Goal: Task Accomplishment & Management: Manage account settings

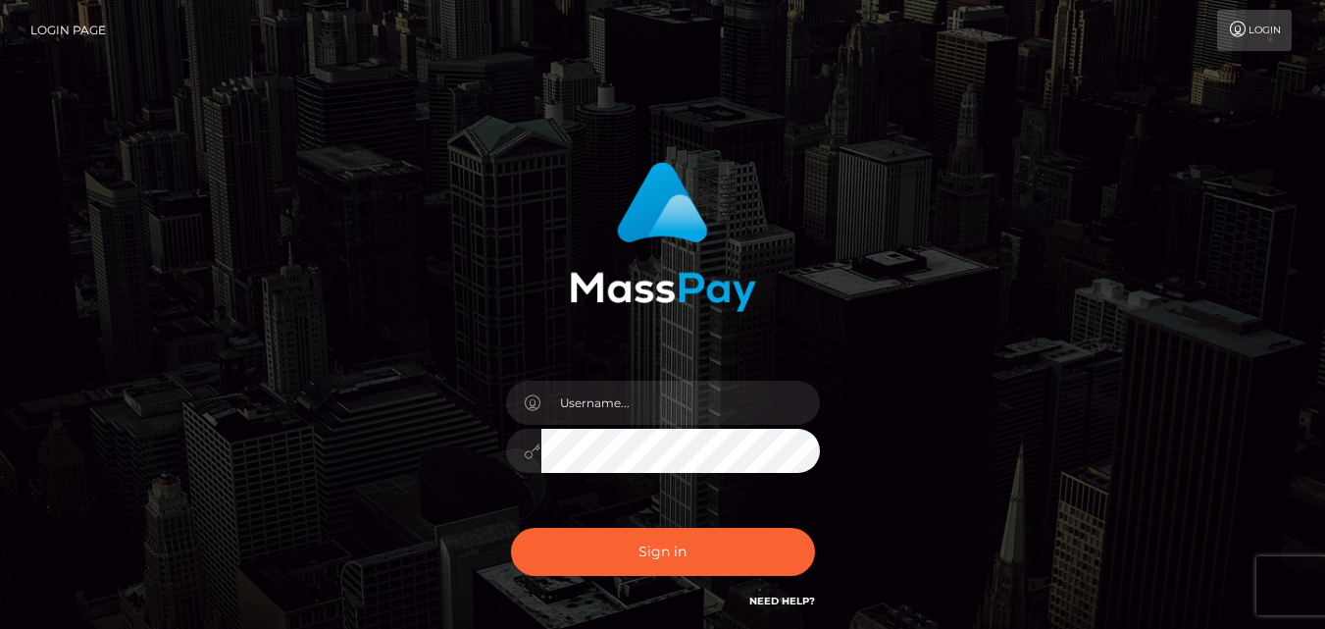
click at [647, 401] on input "text" at bounding box center [681, 403] width 279 height 44
type input "[EMAIL_ADDRESS][DOMAIN_NAME]"
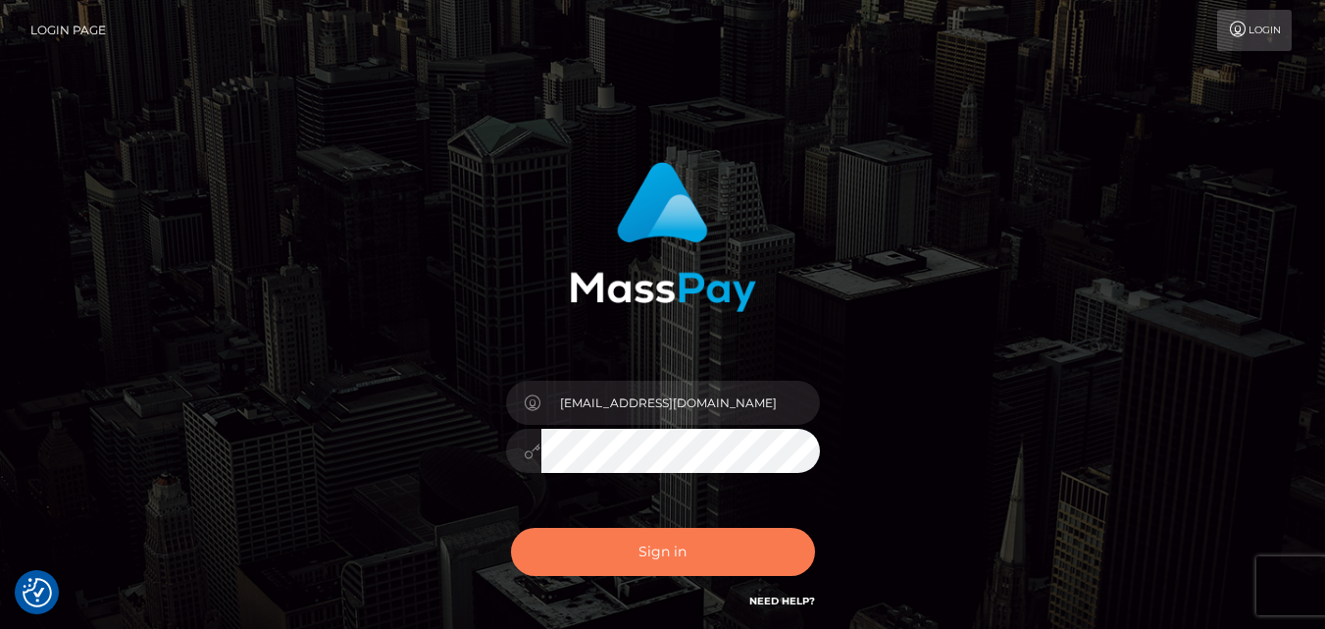
click at [665, 538] on button "Sign in" at bounding box center [663, 552] width 304 height 48
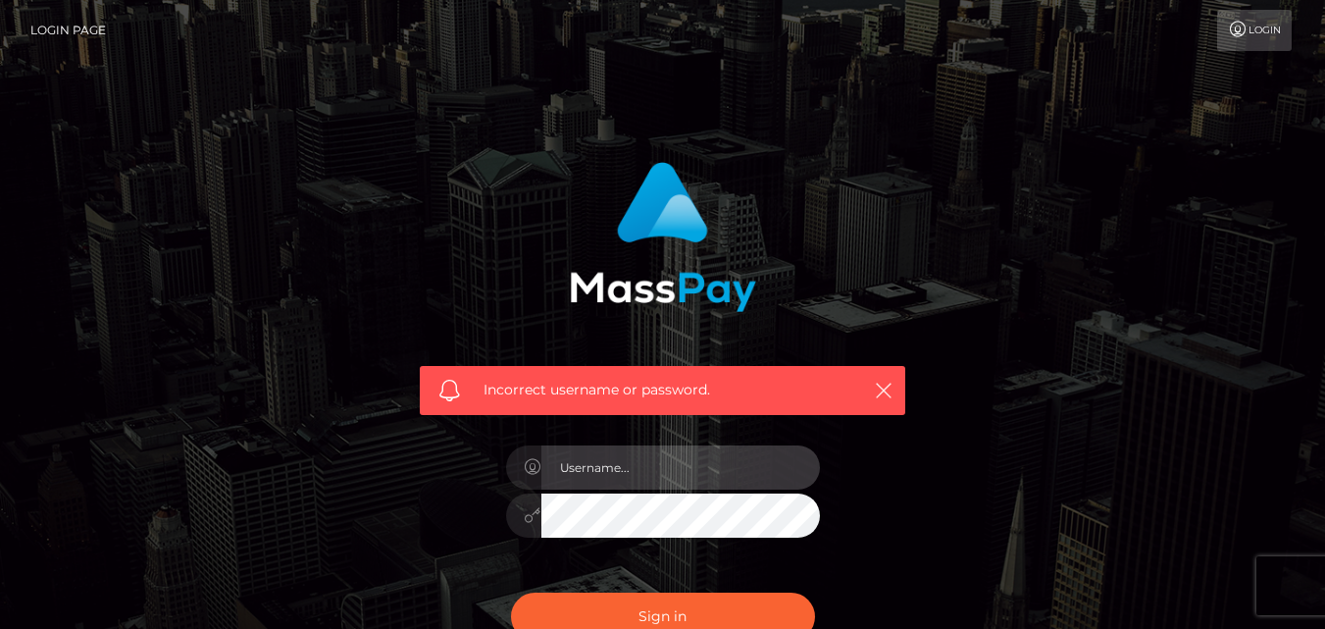
click at [634, 470] on input "text" at bounding box center [681, 467] width 279 height 44
type input "[EMAIL_ADDRESS][DOMAIN_NAME]"
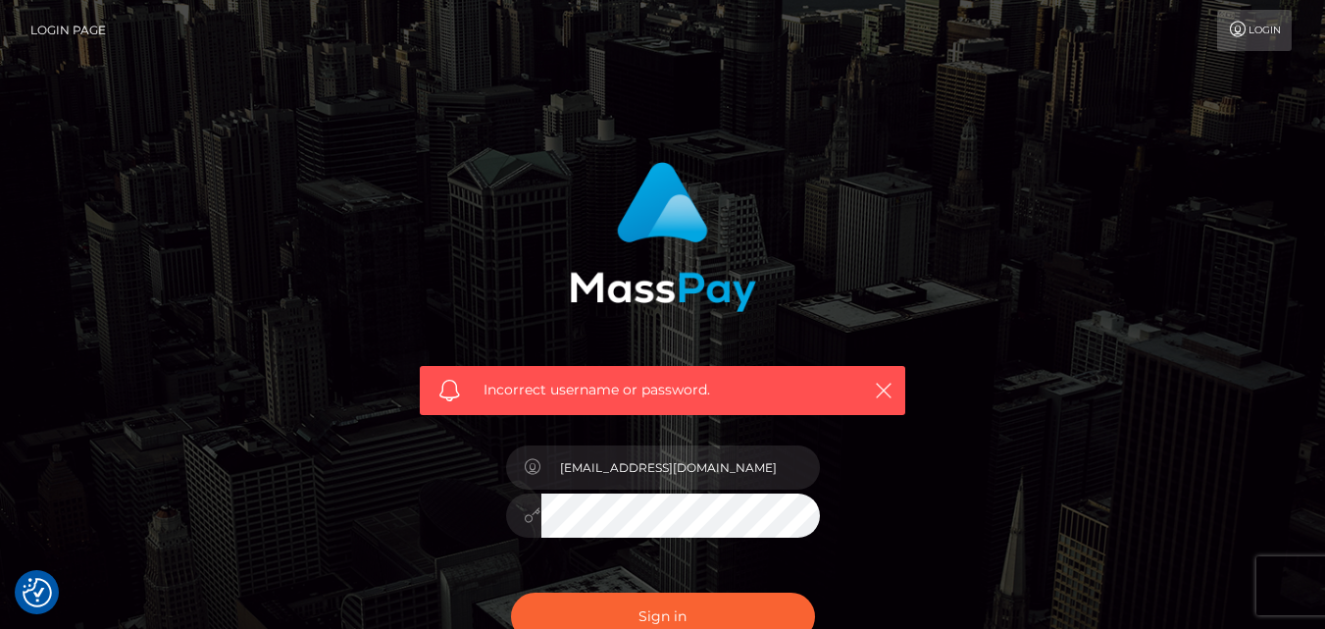
click at [1128, 529] on div "Incorrect username or password. damarisachieng06@gmail.com" at bounding box center [663, 429] width 1118 height 564
click at [709, 613] on button "Sign in" at bounding box center [663, 617] width 304 height 48
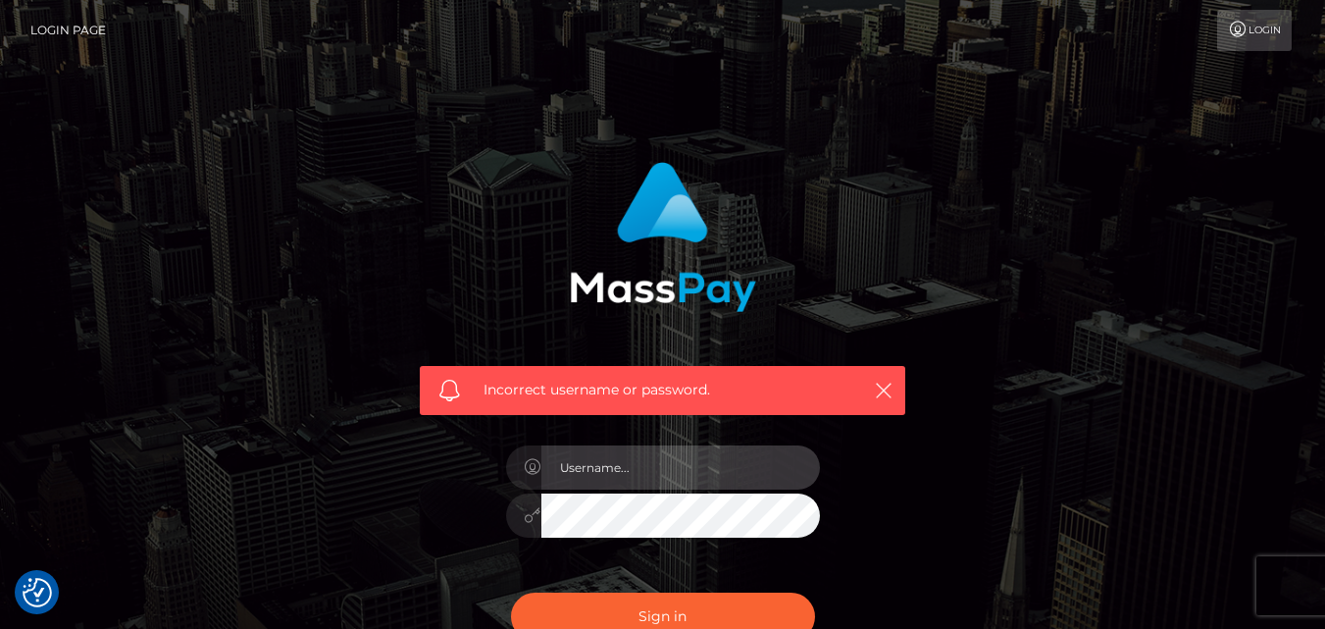
click at [629, 480] on input "text" at bounding box center [681, 467] width 279 height 44
click at [578, 482] on input "text" at bounding box center [681, 467] width 279 height 44
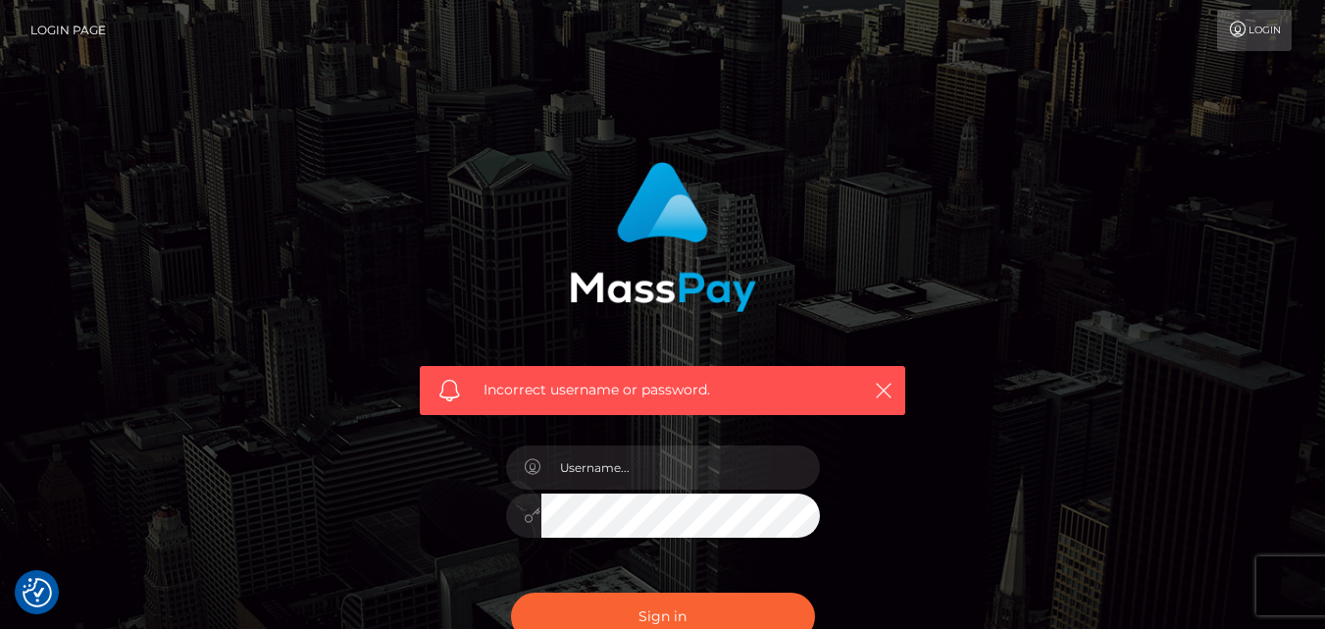
click at [33, 34] on link "Login Page" at bounding box center [68, 30] width 76 height 41
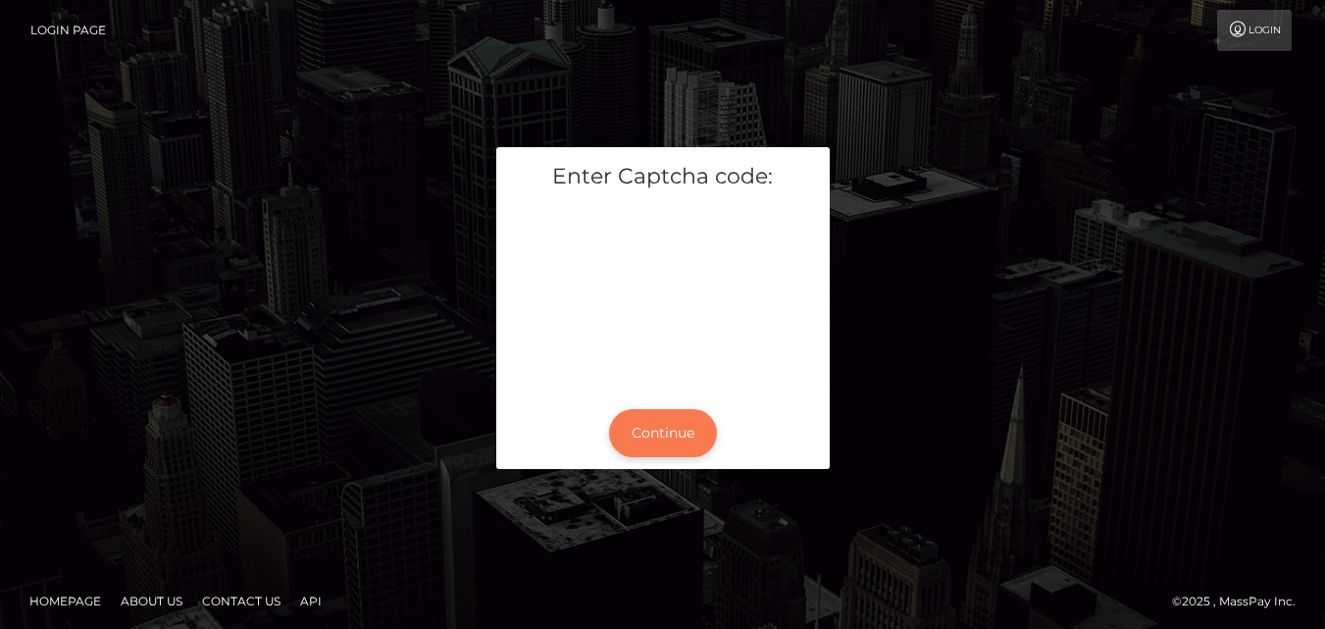
click at [661, 419] on button "Continue" at bounding box center [663, 433] width 108 height 48
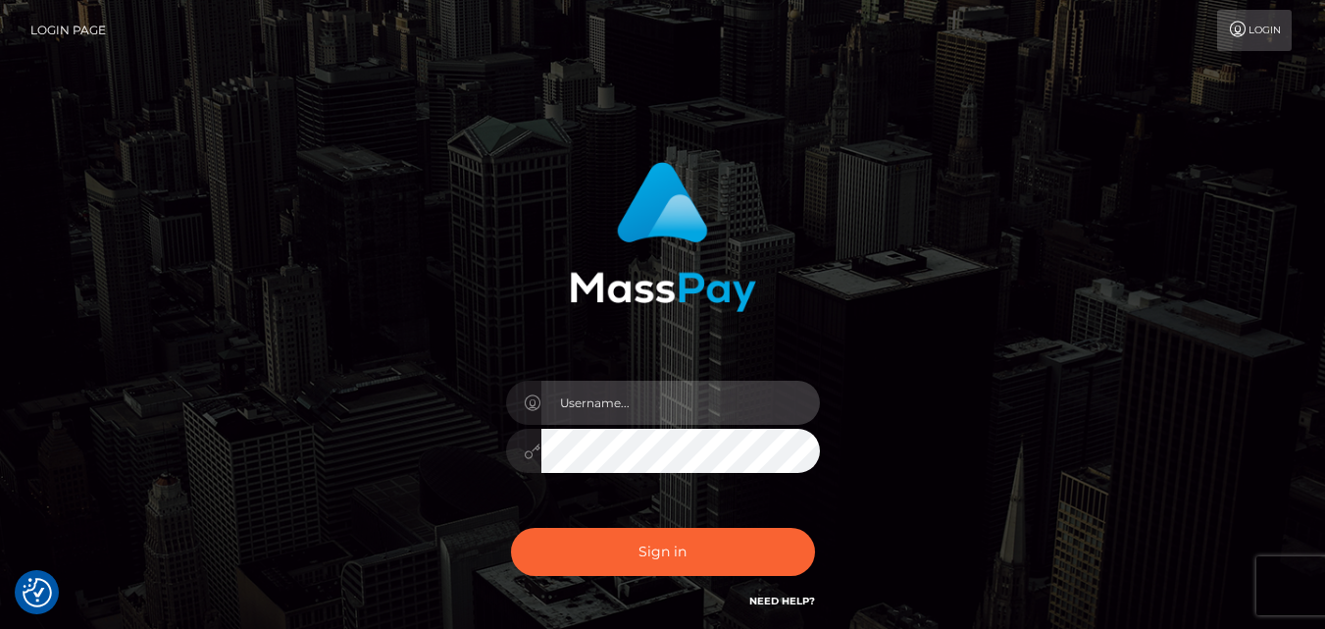
click at [661, 410] on input "text" at bounding box center [681, 403] width 279 height 44
type input "[EMAIL_ADDRESS][DOMAIN_NAME]"
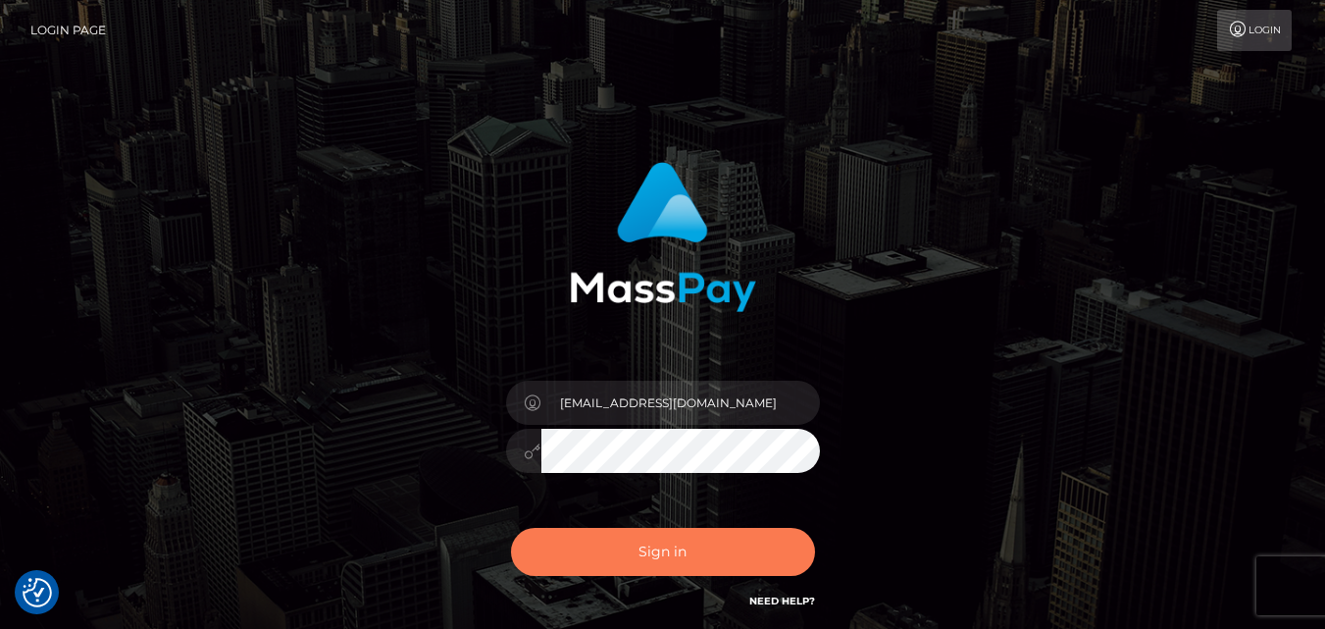
click at [641, 546] on button "Sign in" at bounding box center [663, 552] width 304 height 48
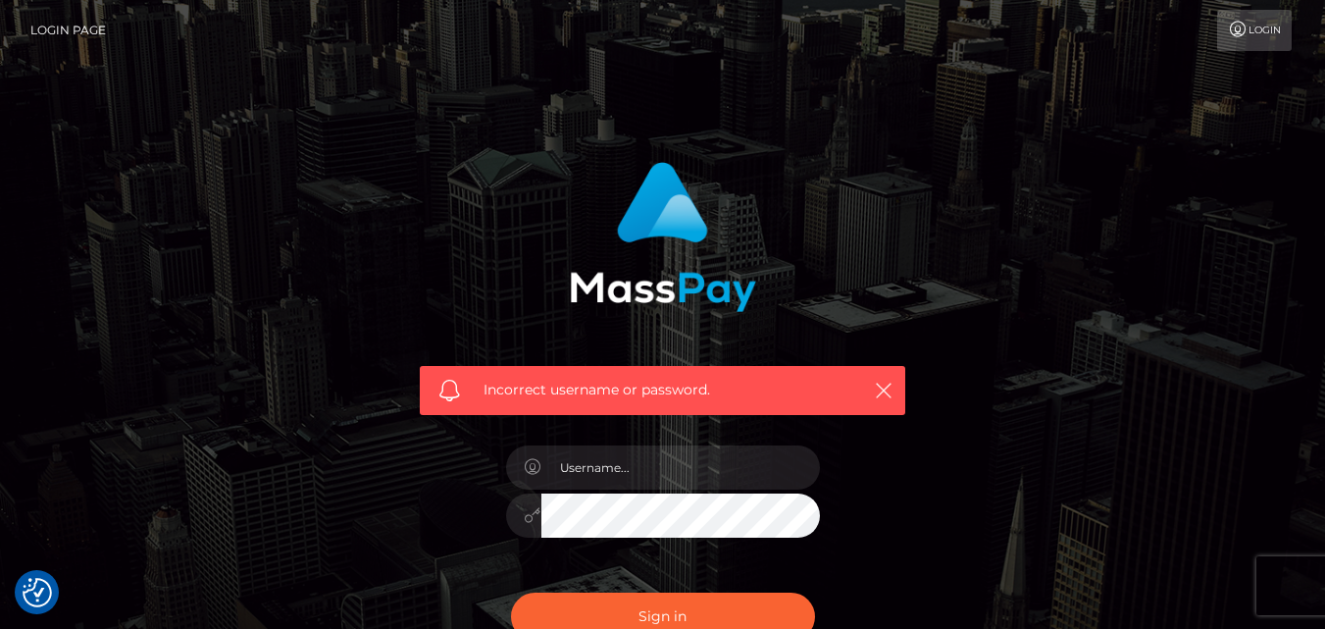
click at [1251, 15] on link "Login" at bounding box center [1254, 30] width 75 height 41
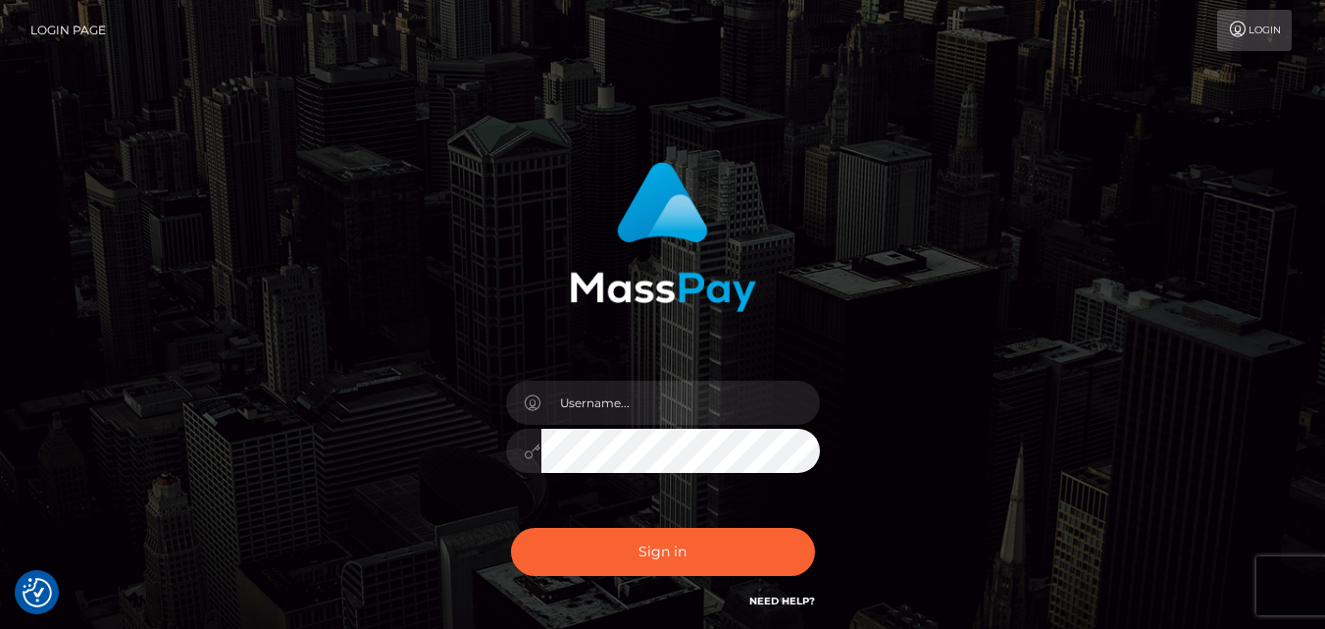
click at [1249, 33] on link "Login" at bounding box center [1254, 30] width 75 height 41
